Goal: Task Accomplishment & Management: Complete application form

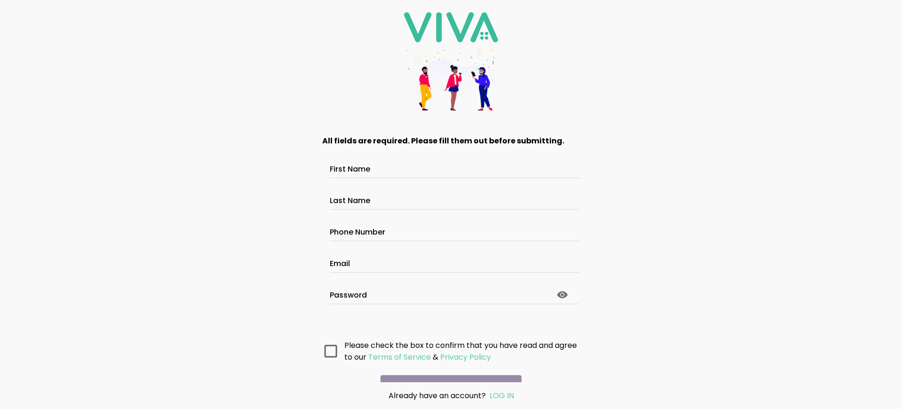
click at [451, 315] on main "All fields are required. Please fill them out before submitting. First Name Las…" at bounding box center [451, 252] width 282 height 259
click at [451, 323] on main "All fields are required. Please fill them out before submitting. First Name Las…" at bounding box center [451, 252] width 282 height 259
click at [451, 315] on main "All fields are required. Please fill them out before submitting. First Name Las…" at bounding box center [451, 252] width 282 height 259
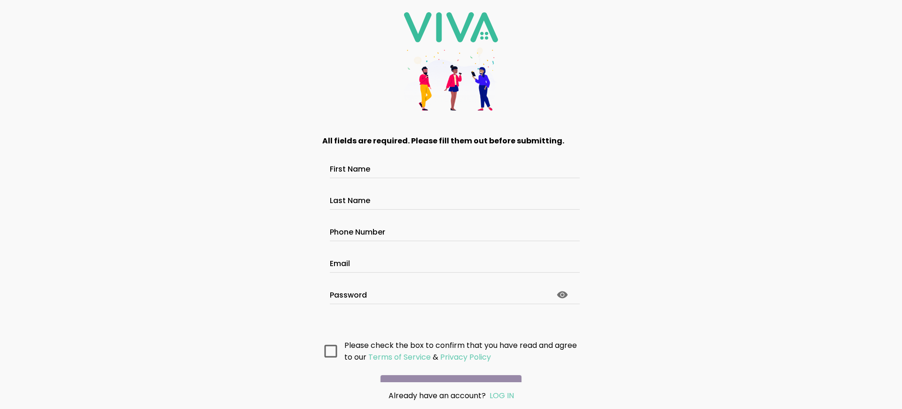
click at [451, 323] on main "All fields are required. Please fill them out before submitting. First Name Las…" at bounding box center [451, 252] width 282 height 259
click at [451, 315] on main "All fields are required. Please fill them out before submitting. First Name Las…" at bounding box center [451, 252] width 282 height 259
click at [451, 323] on main "All fields are required. Please fill them out before submitting. First Name Las…" at bounding box center [451, 252] width 282 height 259
click at [451, 315] on main "All fields are required. Please fill them out before submitting. First Name Las…" at bounding box center [451, 252] width 282 height 259
click at [451, 323] on main "All fields are required. Please fill them out before submitting. First Name Las…" at bounding box center [451, 252] width 282 height 259
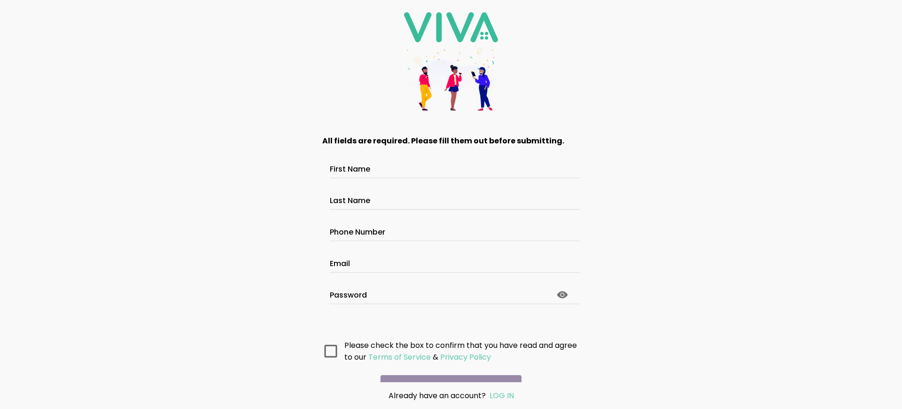
click at [451, 323] on main "All fields are required. Please fill them out before submitting. First Name Las…" at bounding box center [451, 252] width 282 height 259
